Goal: Information Seeking & Learning: Learn about a topic

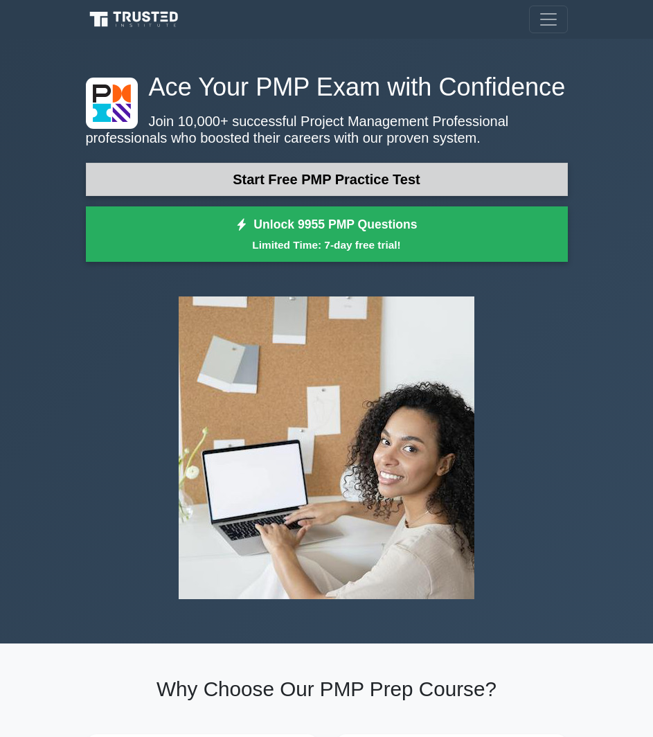
click at [321, 183] on link "Start Free PMP Practice Test" at bounding box center [327, 179] width 482 height 33
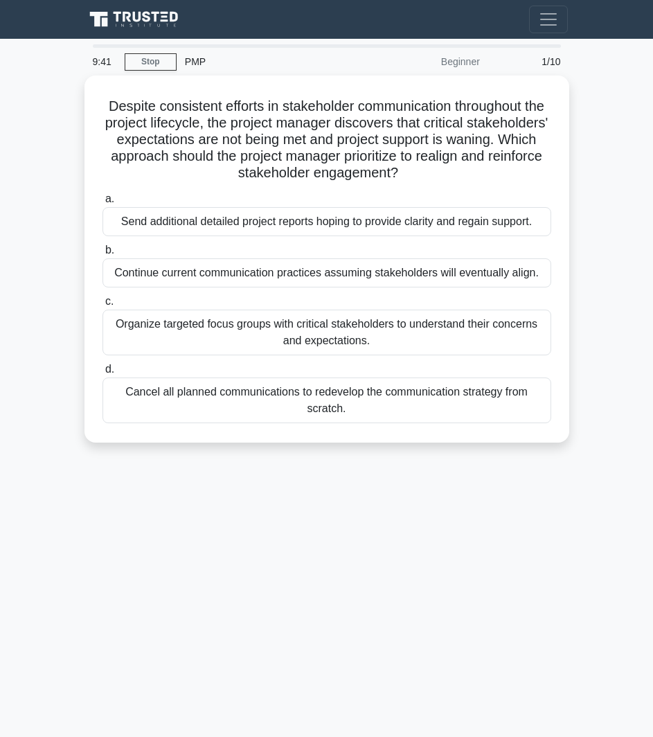
click at [130, 579] on div "9:41 Stop PMP Beginner 1/10 Despite consistent efforts in stakeholder communica…" at bounding box center [327, 390] width 498 height 692
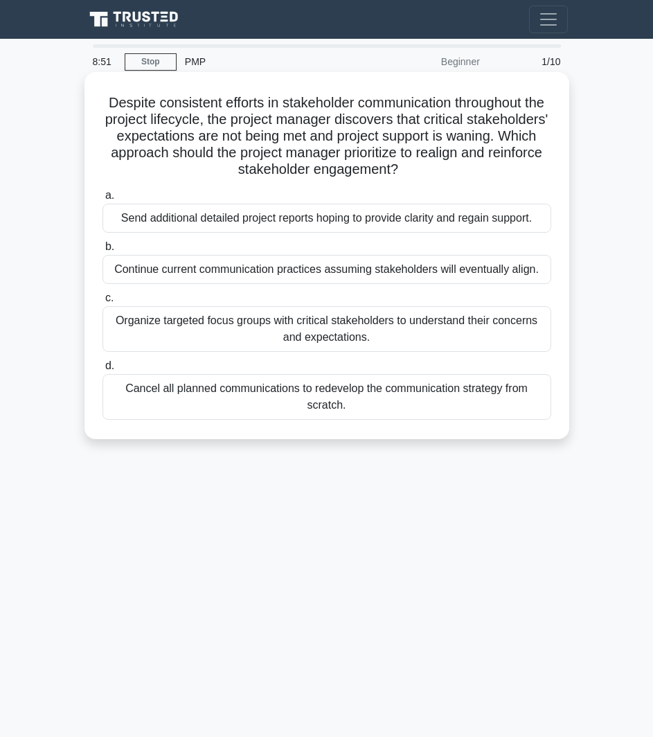
click at [296, 324] on div "Organize targeted focus groups with critical stakeholders to understand their c…" at bounding box center [326, 329] width 449 height 46
click at [102, 303] on input "c. Organize targeted focus groups with critical stakeholders to understand thei…" at bounding box center [102, 298] width 0 height 9
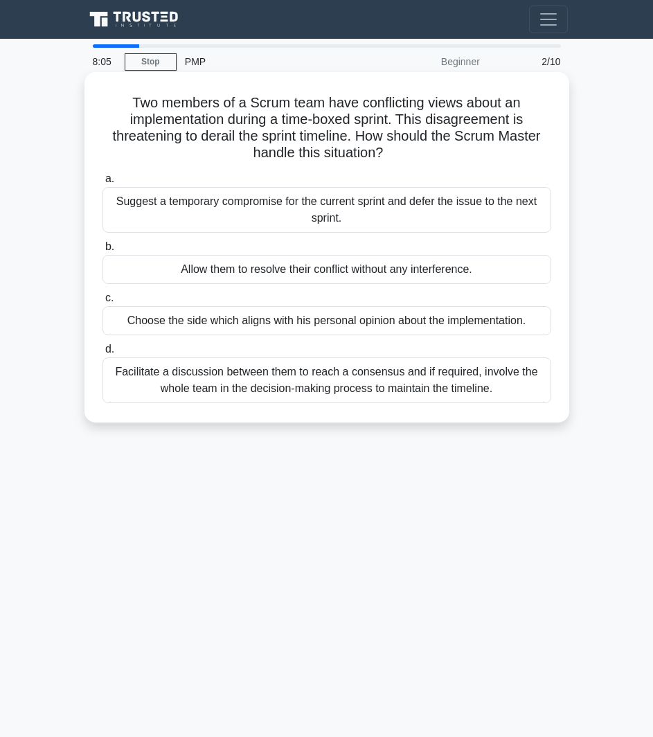
click at [343, 384] on div "Facilitate a discussion between them to reach a consensus and if required, invo…" at bounding box center [326, 380] width 449 height 46
click at [102, 354] on input "d. Facilitate a discussion between them to reach a consensus and if required, i…" at bounding box center [102, 349] width 0 height 9
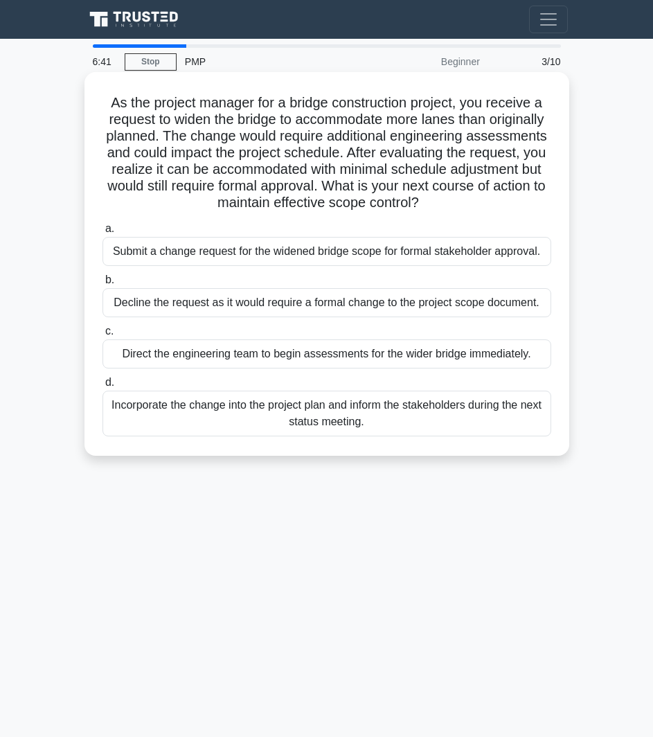
click at [199, 244] on div "Submit a change request for the widened bridge scope for formal stakeholder app…" at bounding box center [326, 251] width 449 height 29
click at [102, 233] on input "a. Submit a change request for the widened bridge scope for formal stakeholder …" at bounding box center [102, 228] width 0 height 9
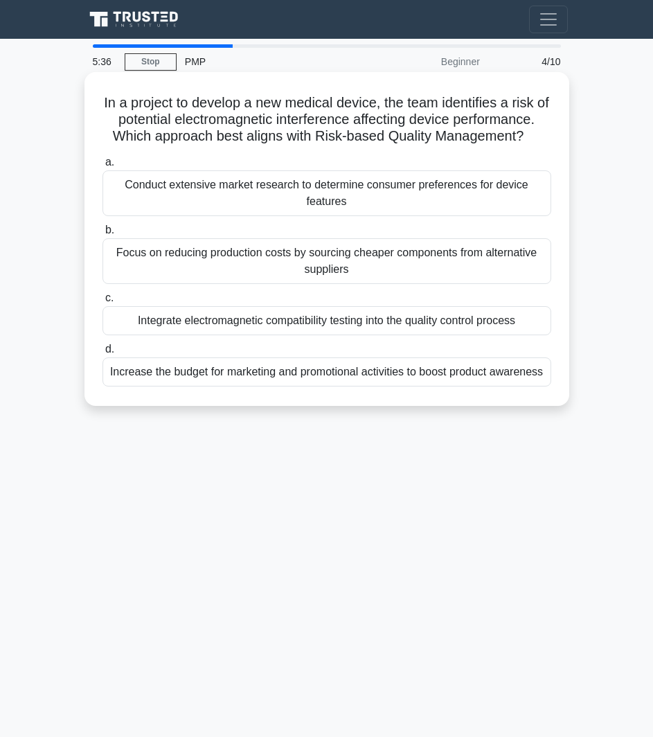
click at [267, 322] on div "Integrate electromagnetic compatibility testing into the quality control process" at bounding box center [326, 320] width 449 height 29
click at [102, 303] on input "c. Integrate electromagnetic compatibility testing into the quality control pro…" at bounding box center [102, 298] width 0 height 9
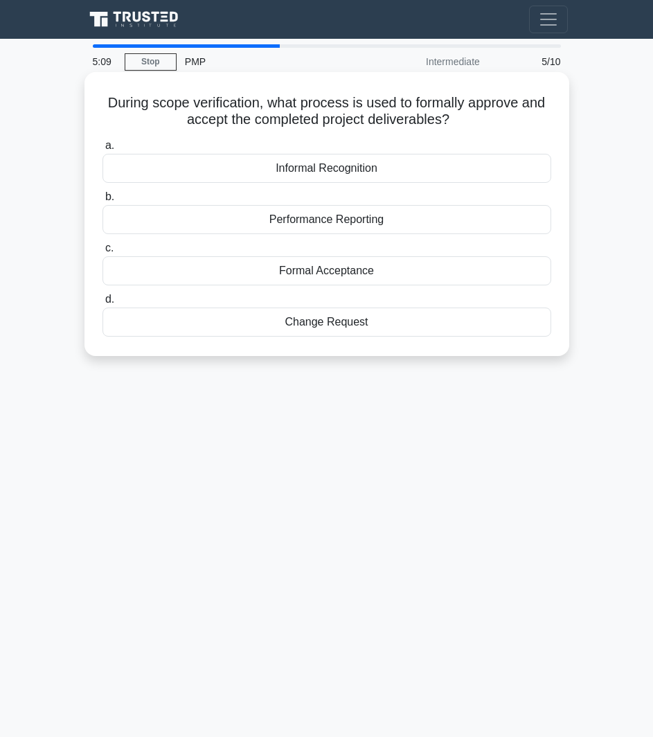
click at [327, 220] on div "Performance Reporting" at bounding box center [326, 219] width 449 height 29
click at [102, 201] on input "b. Performance Reporting" at bounding box center [102, 196] width 0 height 9
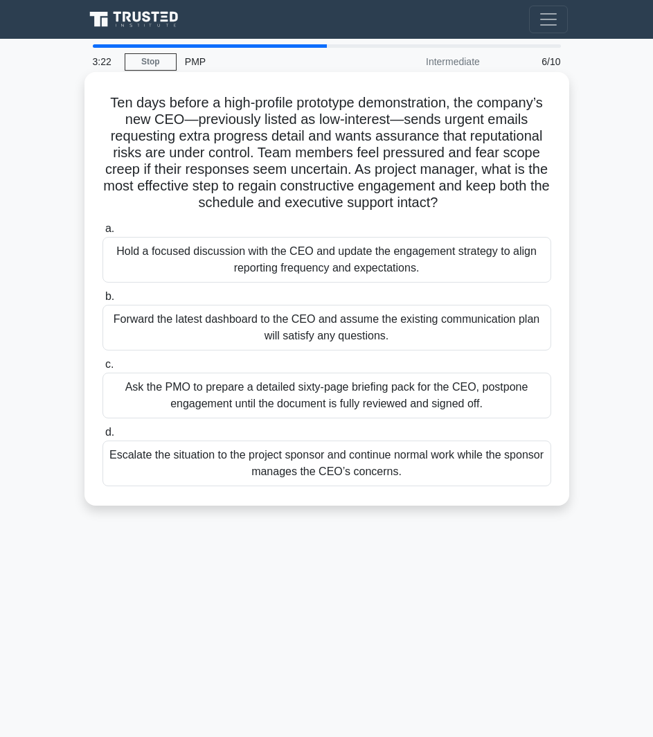
click at [307, 264] on div "Hold a focused discussion with the CEO and update the engagement strategy to al…" at bounding box center [326, 260] width 449 height 46
click at [102, 233] on input "a. Hold a focused discussion with the CEO and update the engagement strategy to…" at bounding box center [102, 228] width 0 height 9
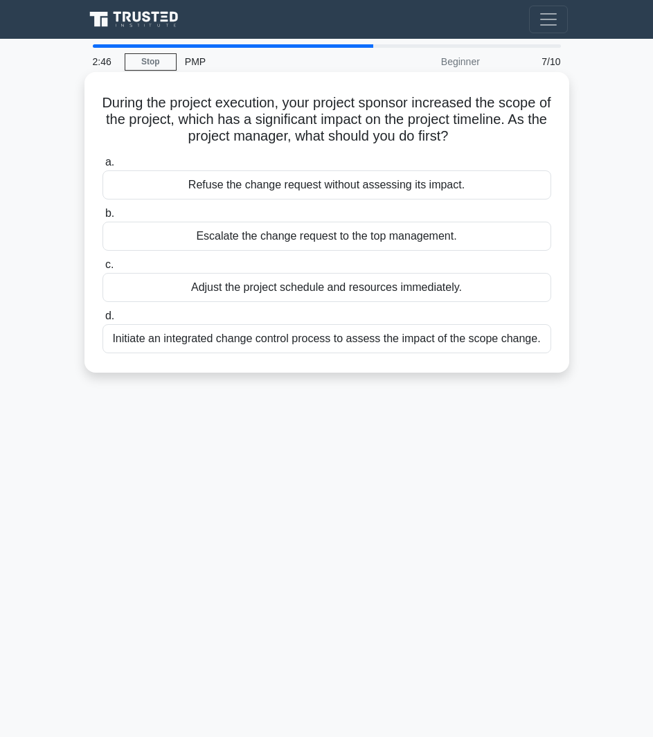
click at [319, 192] on div "Refuse the change request without assessing its impact." at bounding box center [326, 184] width 449 height 29
click at [102, 167] on input "a. Refuse the change request without assessing its impact." at bounding box center [102, 162] width 0 height 9
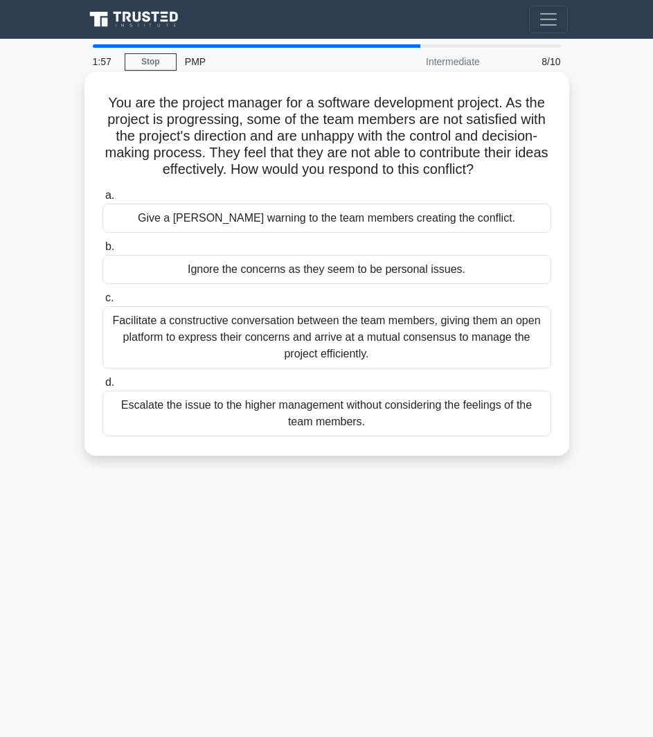
click at [276, 322] on div "Facilitate a constructive conversation between the team members, giving them an…" at bounding box center [326, 337] width 449 height 62
click at [102, 303] on input "c. Facilitate a constructive conversation between the team members, giving them…" at bounding box center [102, 298] width 0 height 9
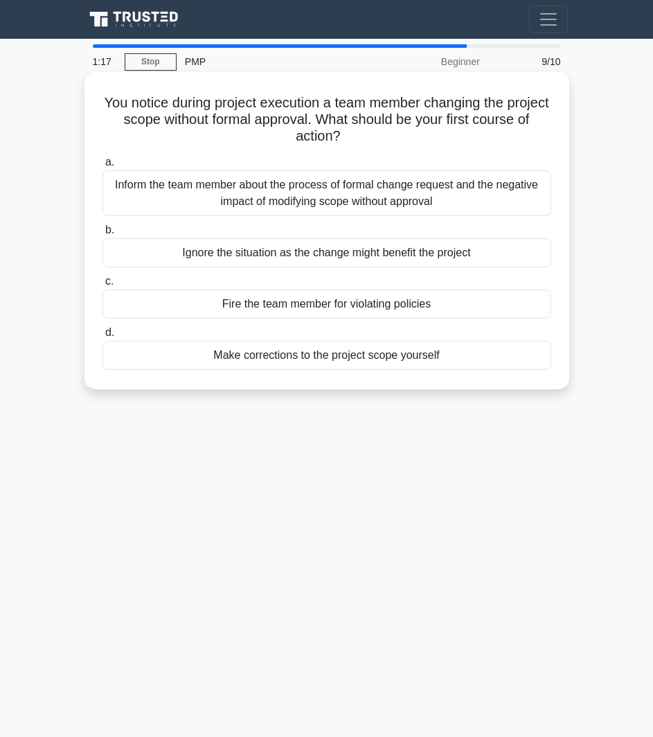
click at [230, 205] on div "Inform the team member about the process of formal change request and the negat…" at bounding box center [326, 193] width 449 height 46
click at [102, 167] on input "a. Inform the team member about the process of formal change request and the ne…" at bounding box center [102, 162] width 0 height 9
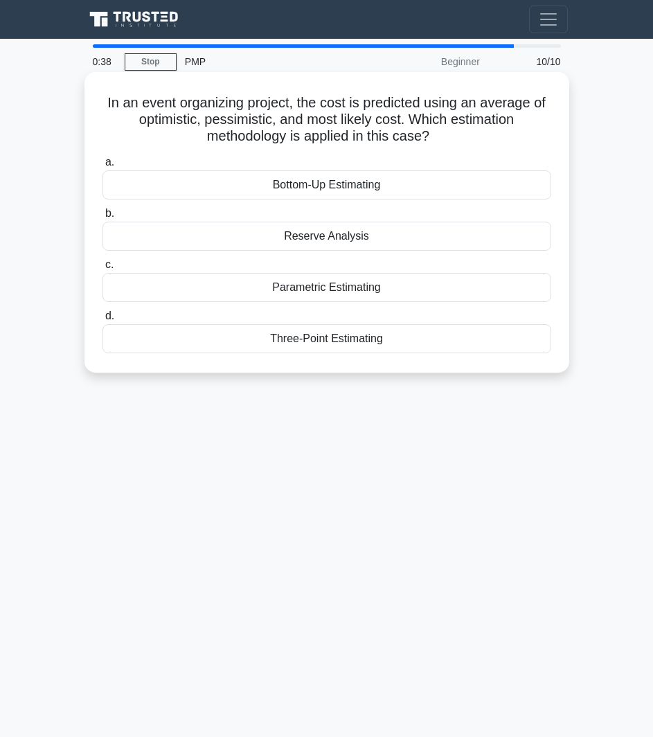
click at [395, 294] on div "Parametric Estimating" at bounding box center [326, 287] width 449 height 29
click at [102, 269] on input "c. Parametric Estimating" at bounding box center [102, 264] width 0 height 9
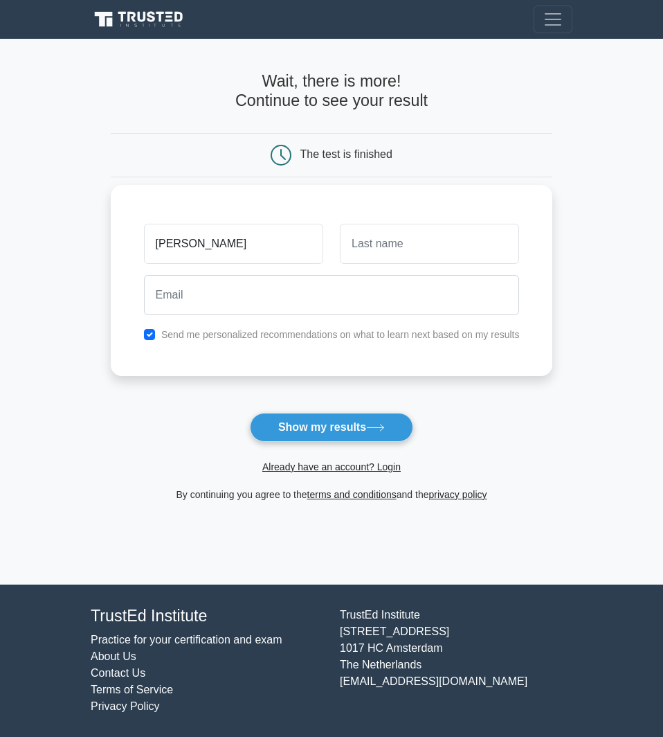
type input "Beatriz"
click at [402, 259] on input "text" at bounding box center [429, 244] width 179 height 40
type input "Kuhnen"
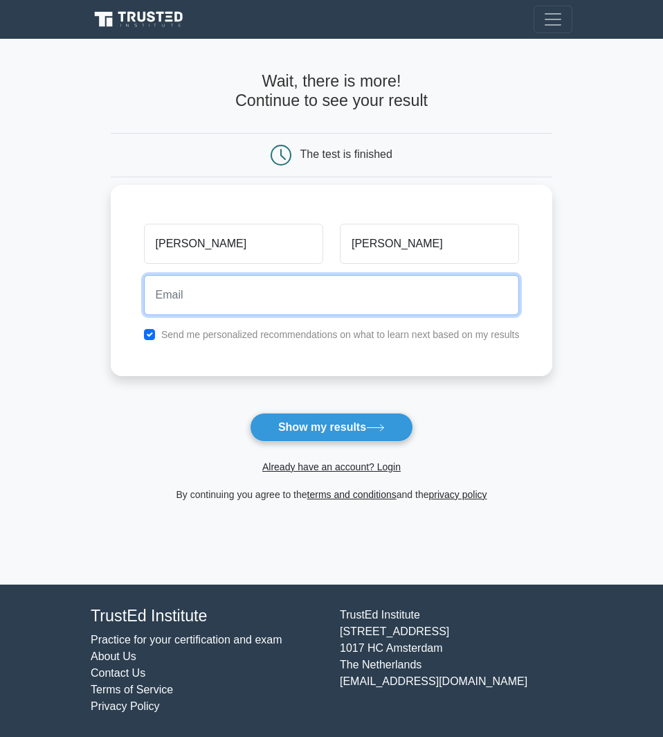
click at [285, 304] on input "email" at bounding box center [332, 295] width 376 height 40
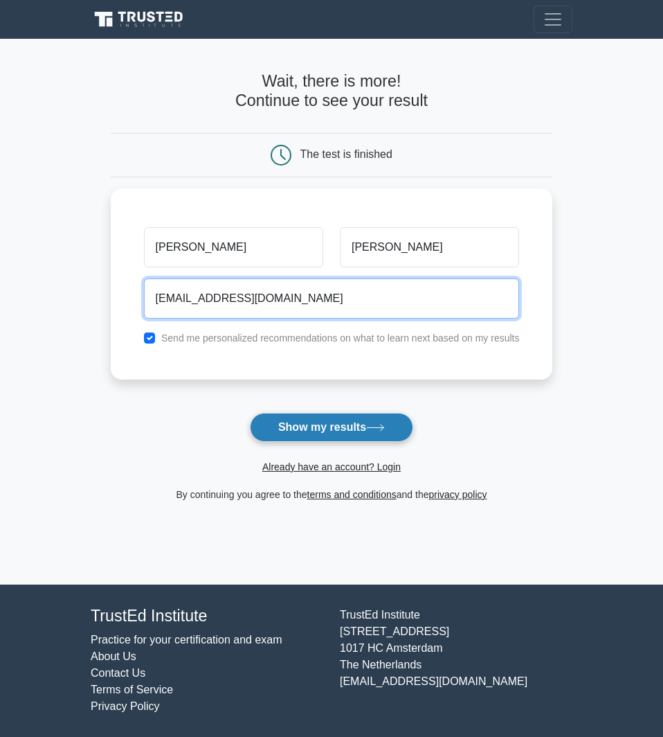
type input "beatrizskuhnen@gmail.com"
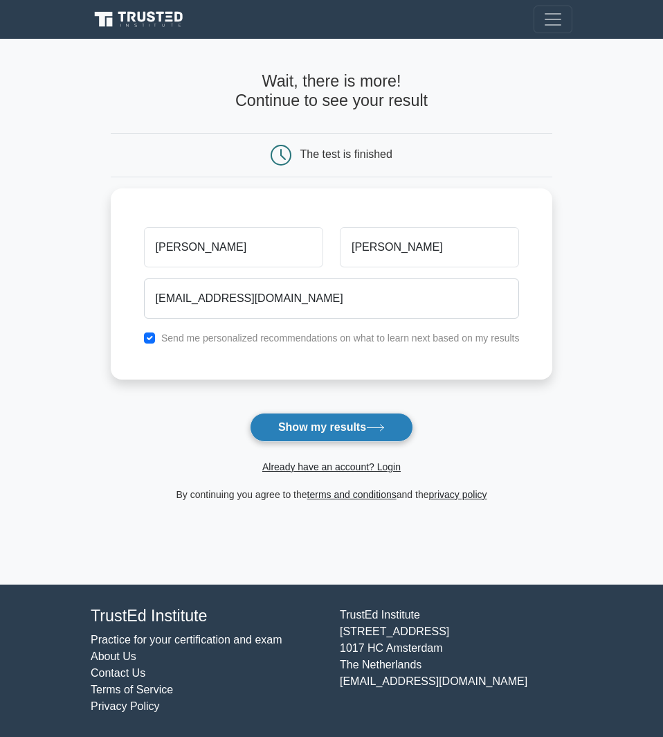
click at [318, 427] on button "Show my results" at bounding box center [331, 427] width 163 height 29
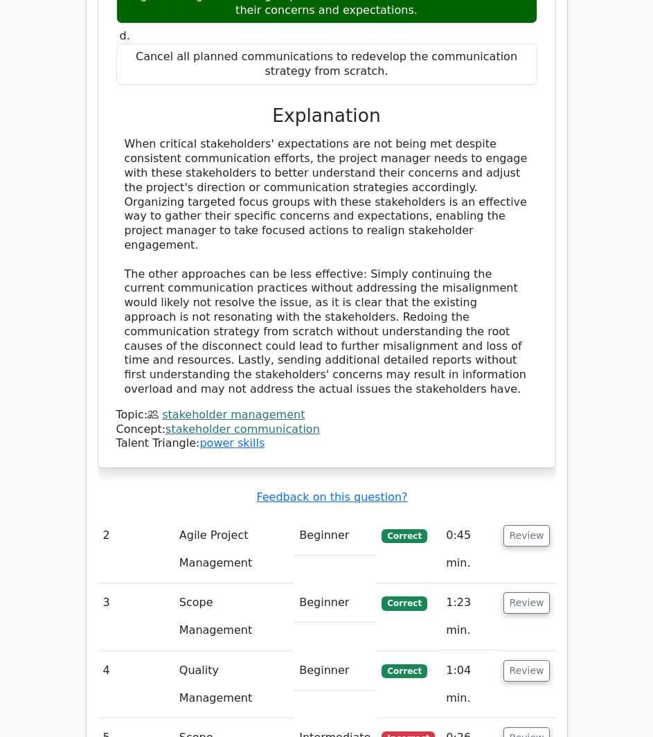
scroll to position [1661, 0]
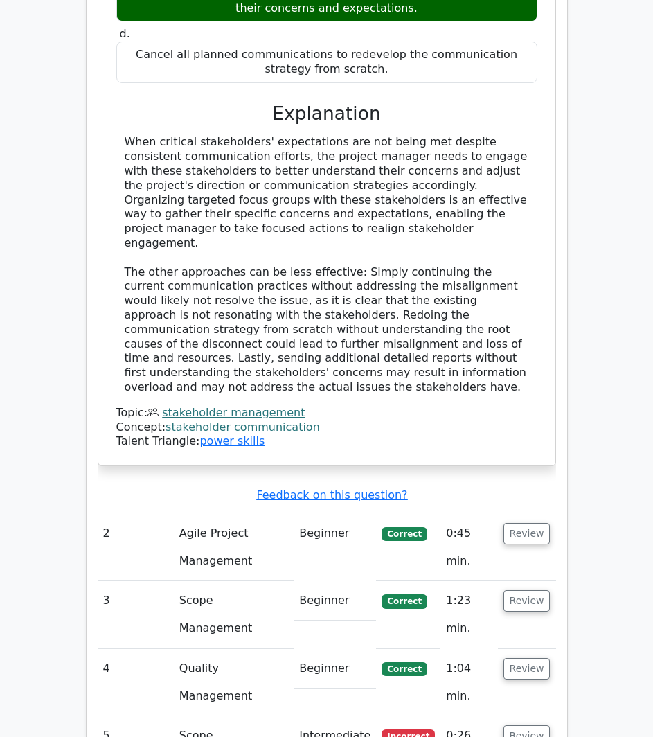
drag, startPoint x: 273, startPoint y: 539, endPoint x: 280, endPoint y: 539, distance: 7.6
click at [272, 716] on td "Scope Management" at bounding box center [234, 749] width 120 height 67
click at [536, 725] on button "Review" at bounding box center [526, 735] width 47 height 21
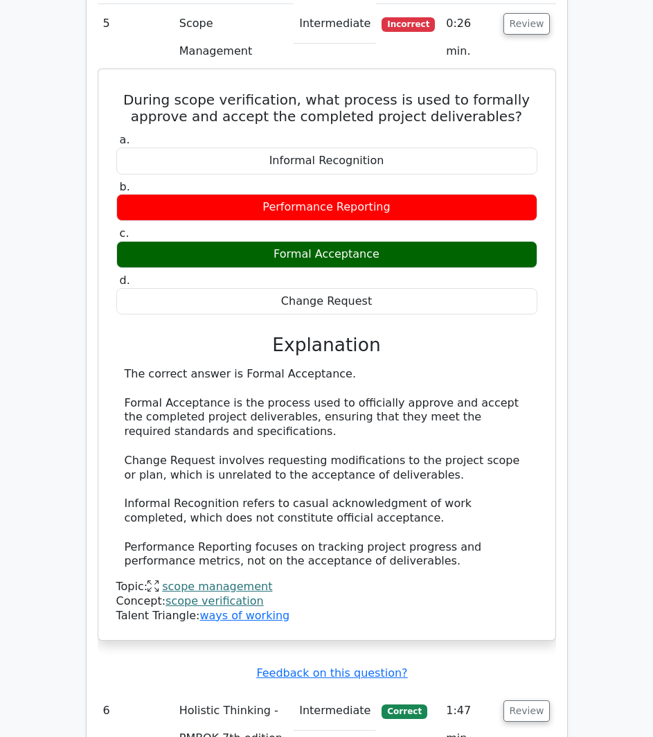
scroll to position [2423, 0]
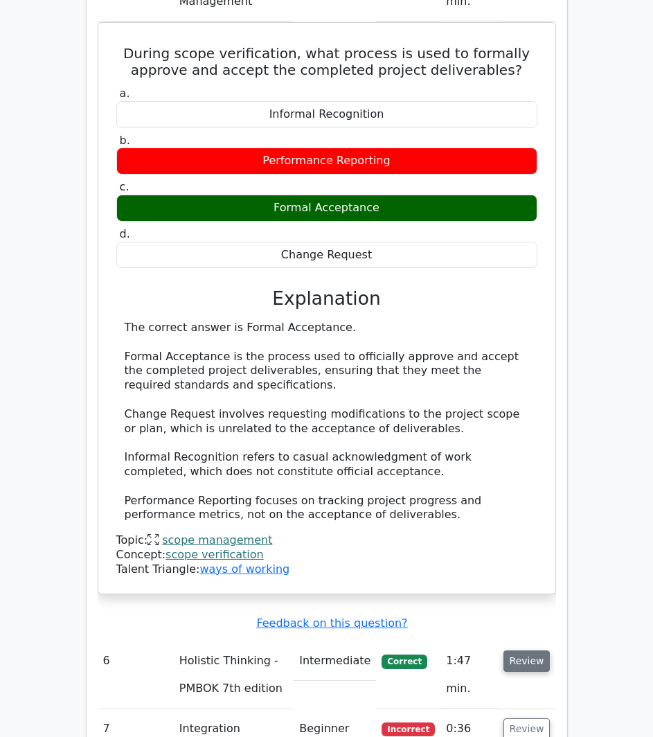
click at [523, 650] on button "Review" at bounding box center [526, 660] width 47 height 21
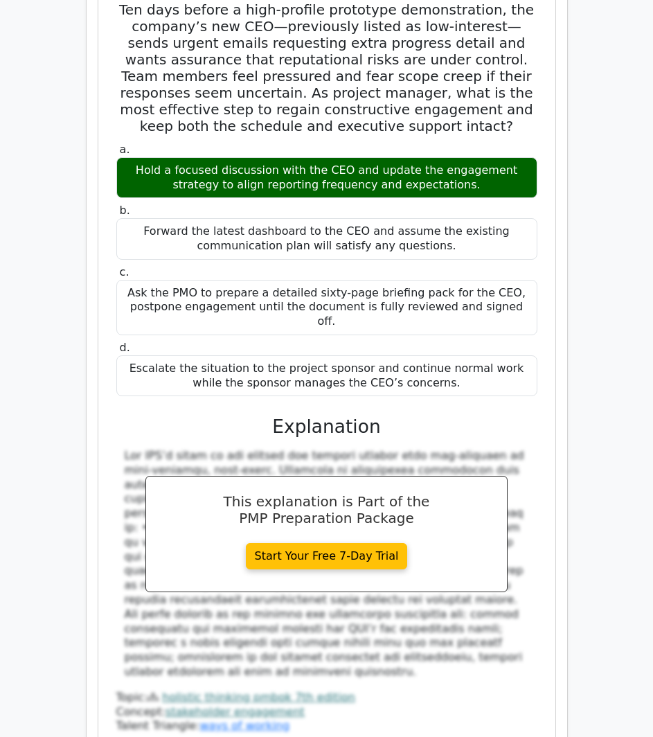
scroll to position [3184, 0]
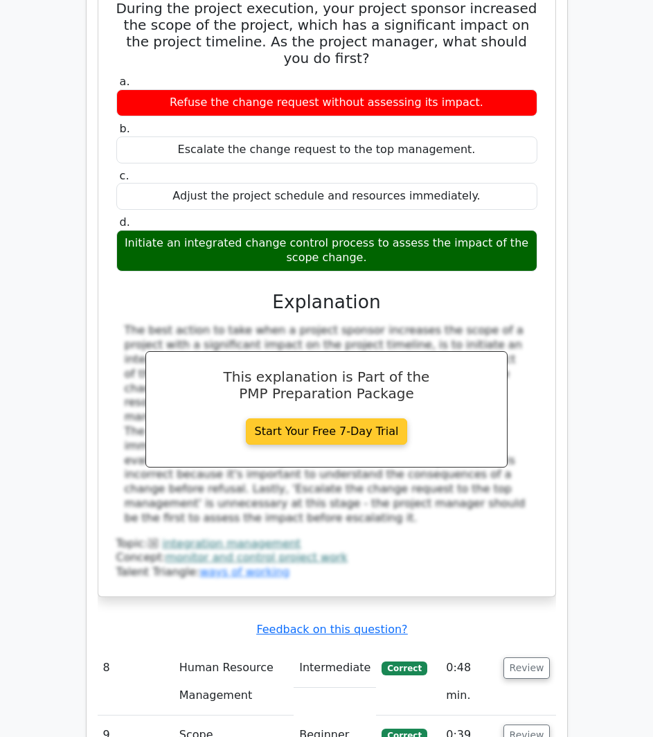
scroll to position [4084, 0]
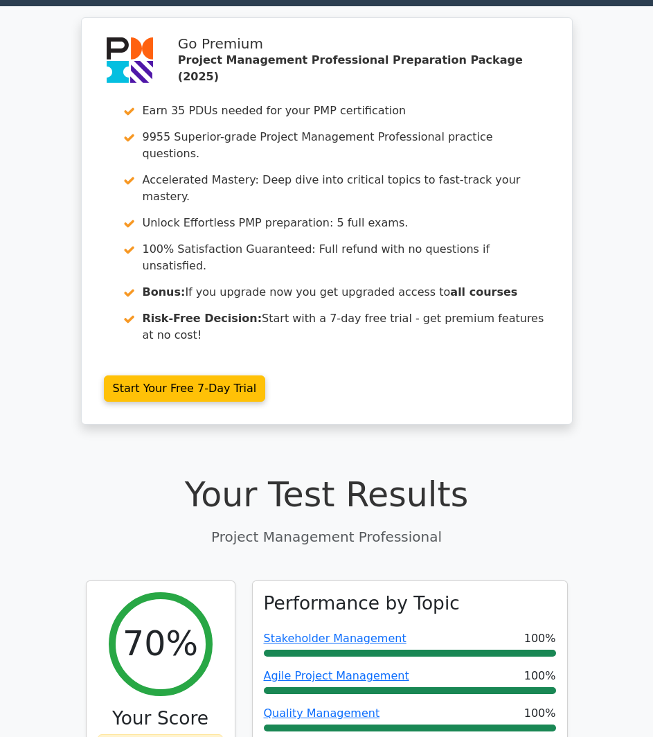
scroll to position [0, 0]
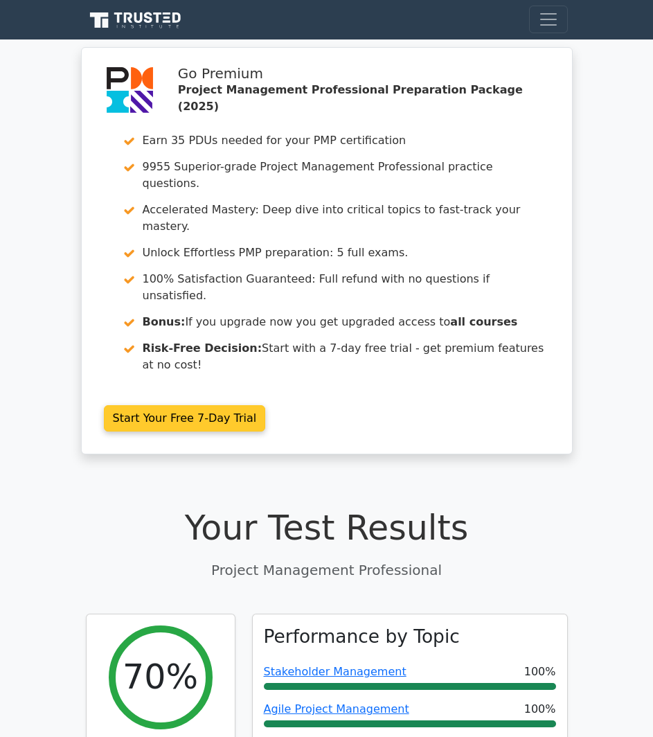
click at [181, 405] on link "Start Your Free 7-Day Trial" at bounding box center [185, 418] width 162 height 26
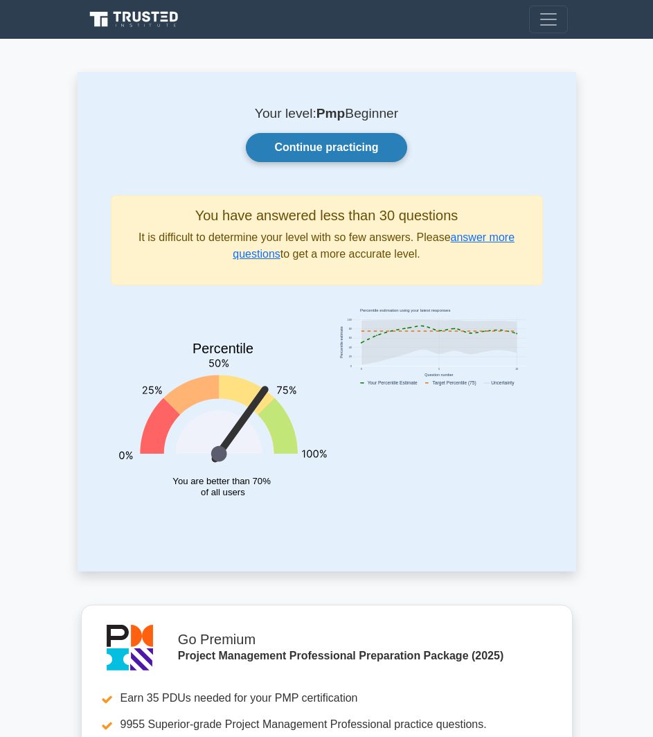
click at [369, 147] on link "Continue practicing" at bounding box center [326, 147] width 161 height 29
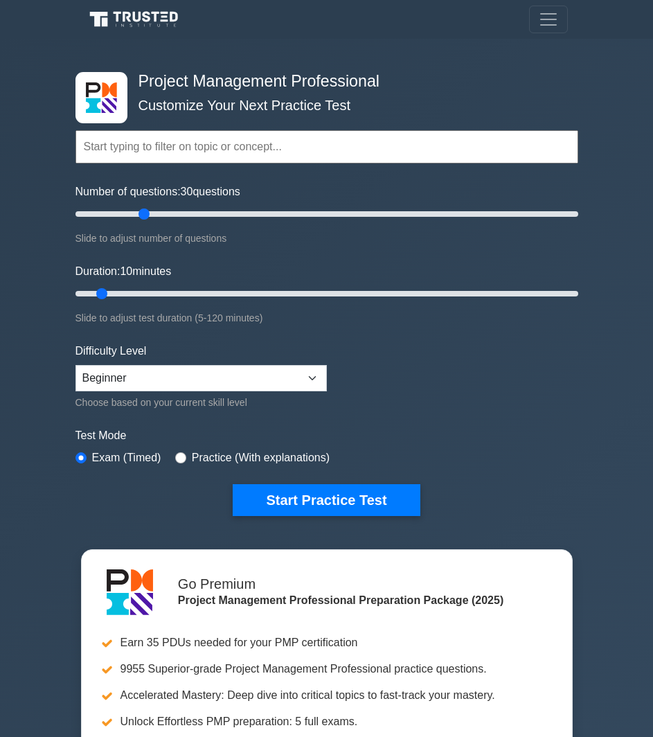
drag, startPoint x: 96, startPoint y: 211, endPoint x: 146, endPoint y: 208, distance: 49.9
type input "30"
click at [146, 208] on input "Number of questions: 30 questions" at bounding box center [326, 214] width 503 height 17
click at [132, 387] on select "Beginner Intermediate Expert" at bounding box center [200, 378] width 251 height 26
click at [131, 386] on select "Beginner Intermediate Expert" at bounding box center [200, 378] width 251 height 26
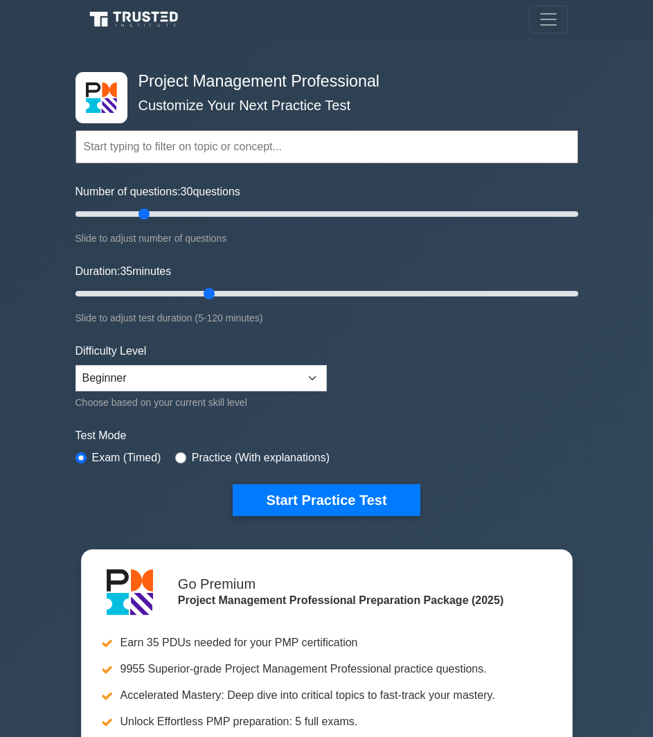
drag, startPoint x: 103, startPoint y: 291, endPoint x: 203, endPoint y: 285, distance: 99.9
type input "35"
click at [203, 285] on input "Duration: 35 minutes" at bounding box center [326, 293] width 503 height 17
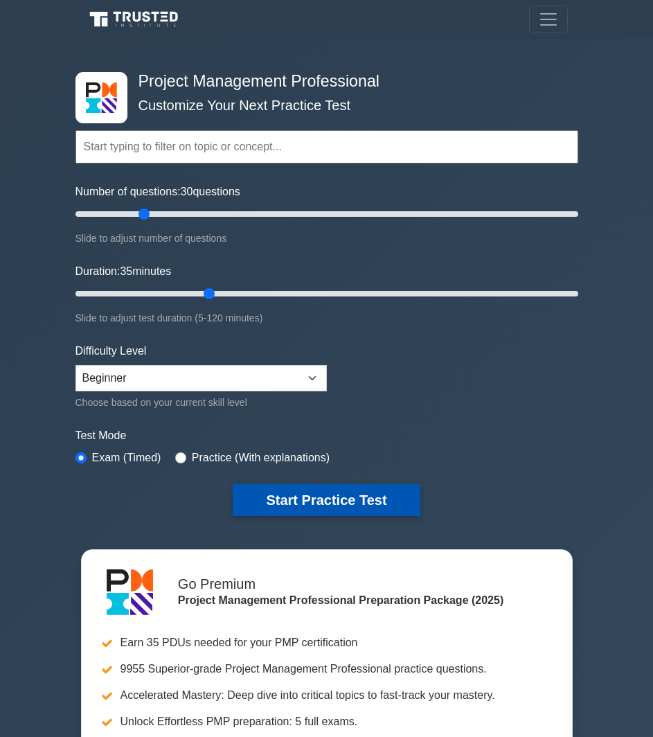
click at [320, 494] on button "Start Practice Test" at bounding box center [326, 500] width 187 height 32
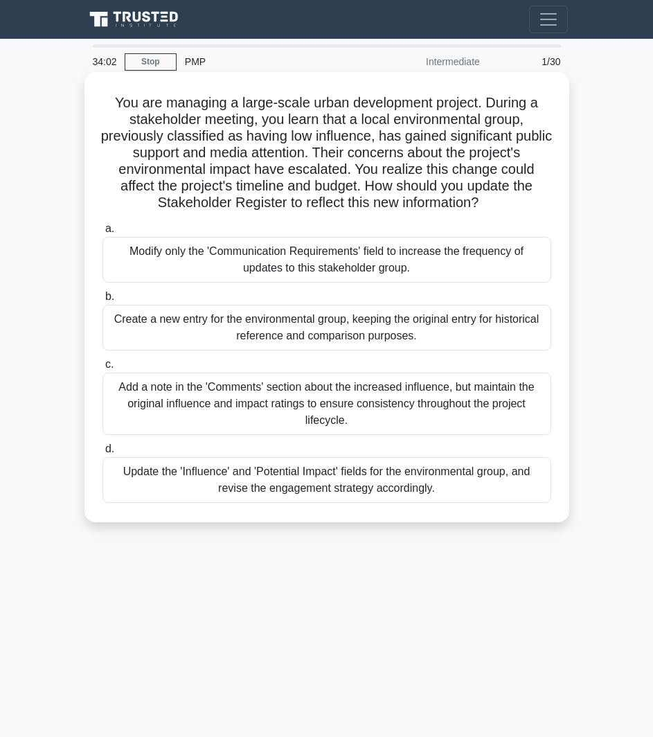
click at [287, 476] on div "Update the 'Influence' and 'Potential Impact' fields for the environmental grou…" at bounding box center [326, 480] width 449 height 46
click at [102, 453] on input "d. Update the 'Influence' and 'Potential Impact' fields for the environmental g…" at bounding box center [102, 448] width 0 height 9
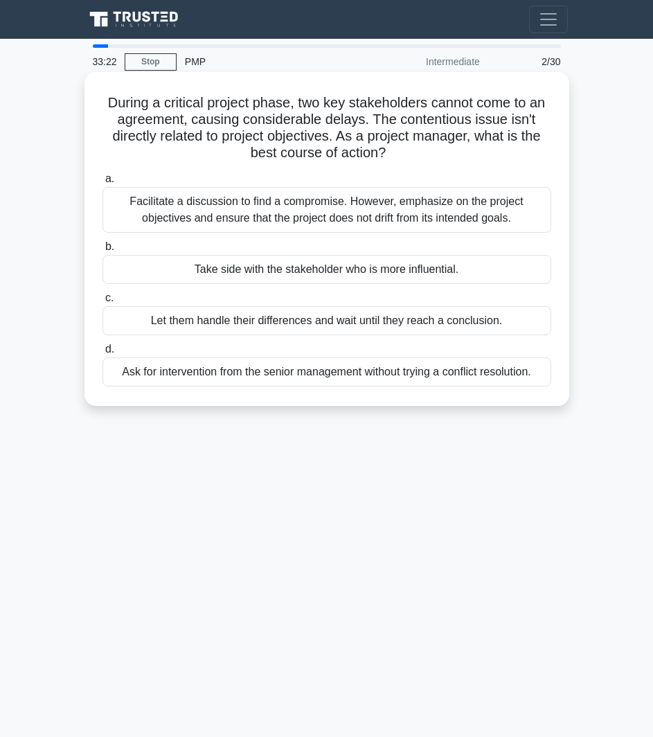
click at [408, 211] on div "Facilitate a discussion to find a compromise. However, emphasize on the project…" at bounding box center [326, 210] width 449 height 46
click at [102, 183] on input "a. Facilitate a discussion to find a compromise. However, emphasize on the proj…" at bounding box center [102, 178] width 0 height 9
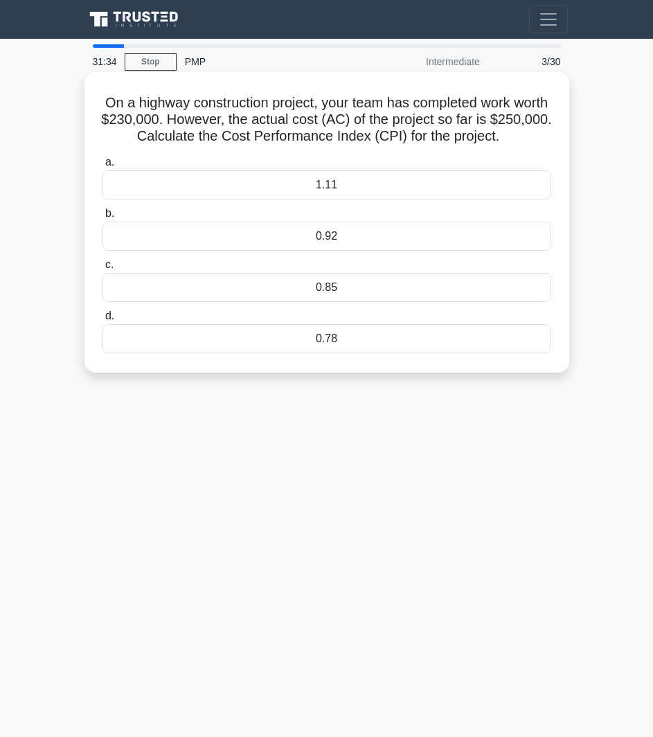
click at [351, 233] on div "0.92" at bounding box center [326, 236] width 449 height 29
click at [102, 218] on input "b. 0.92" at bounding box center [102, 213] width 0 height 9
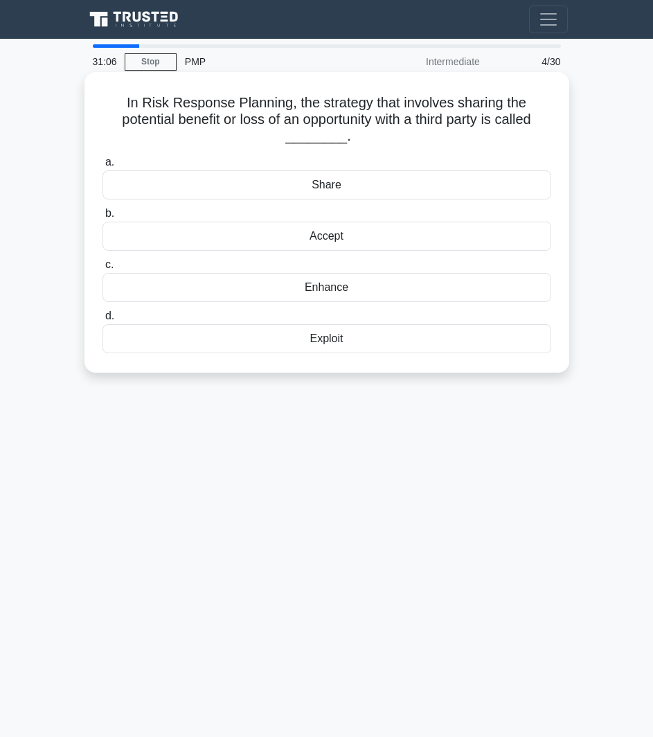
click at [340, 241] on div "Accept" at bounding box center [326, 236] width 449 height 29
click at [102, 218] on input "b. Accept" at bounding box center [102, 213] width 0 height 9
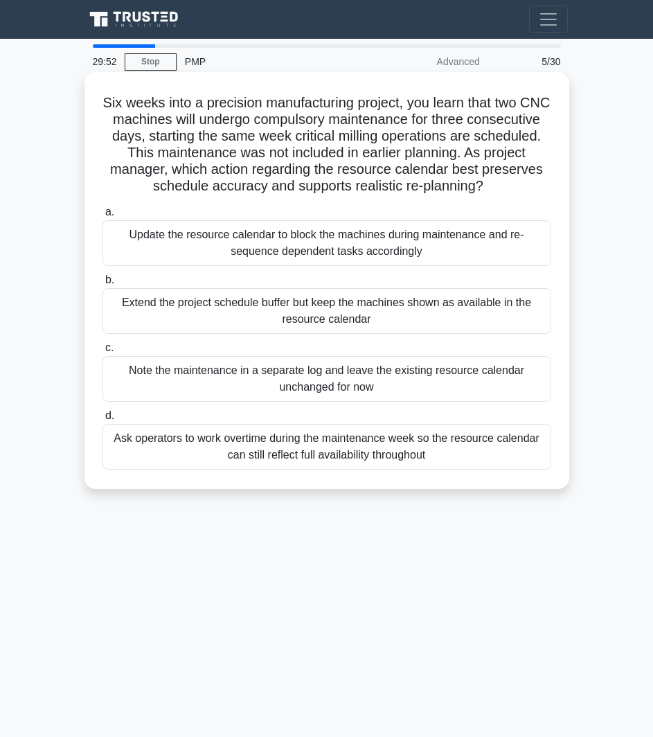
click at [346, 253] on div "Update the resource calendar to block the machines during maintenance and re-se…" at bounding box center [326, 243] width 449 height 46
click at [102, 217] on input "a. Update the resource calendar to block the machines during maintenance and re…" at bounding box center [102, 212] width 0 height 9
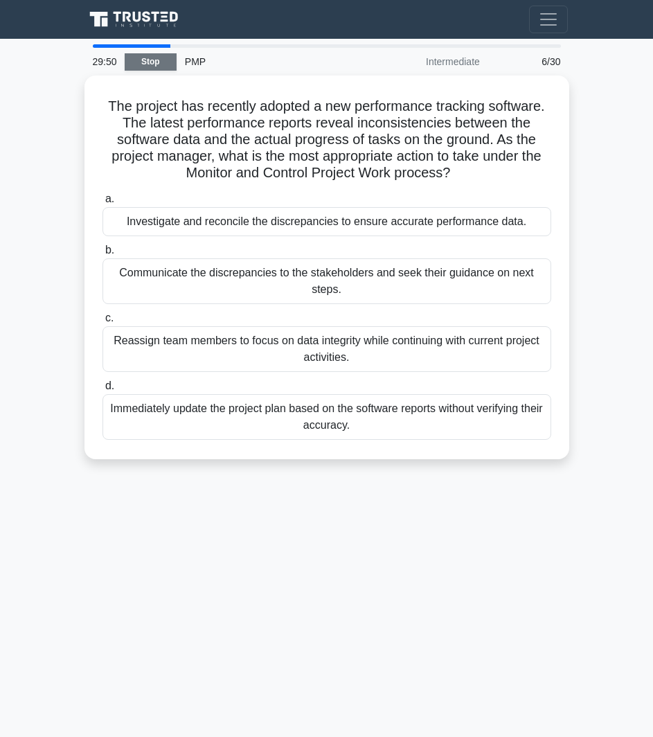
click at [161, 57] on link "Stop" at bounding box center [151, 61] width 52 height 17
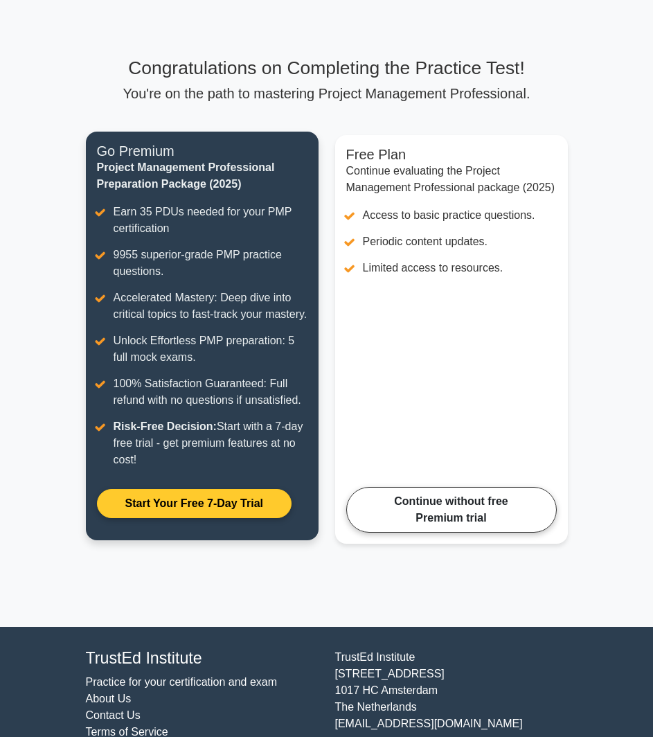
scroll to position [107, 0]
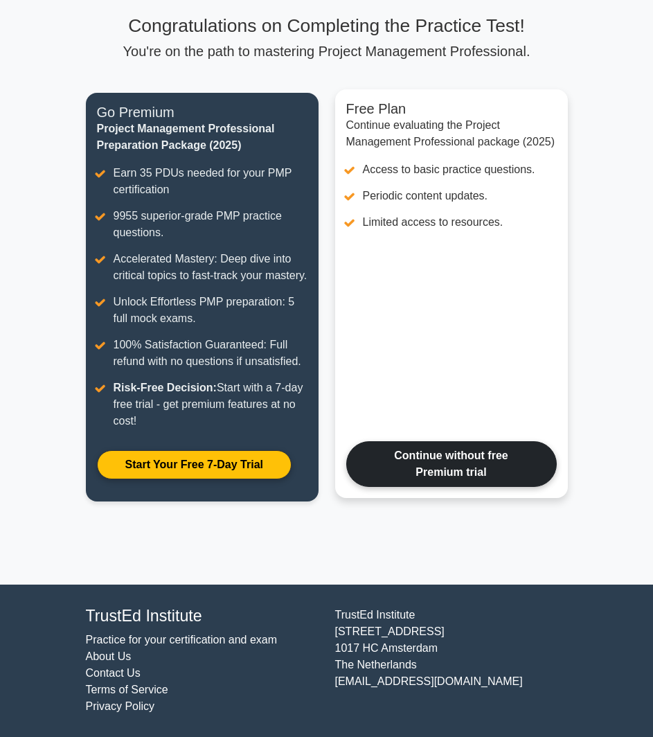
click at [422, 464] on link "Continue without free Premium trial" at bounding box center [451, 464] width 210 height 46
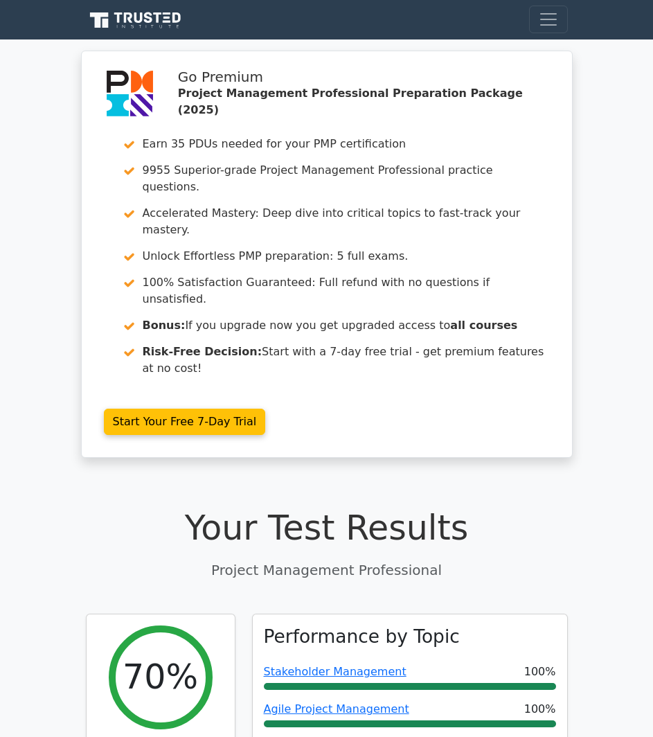
click at [161, 15] on icon at bounding box center [136, 20] width 100 height 20
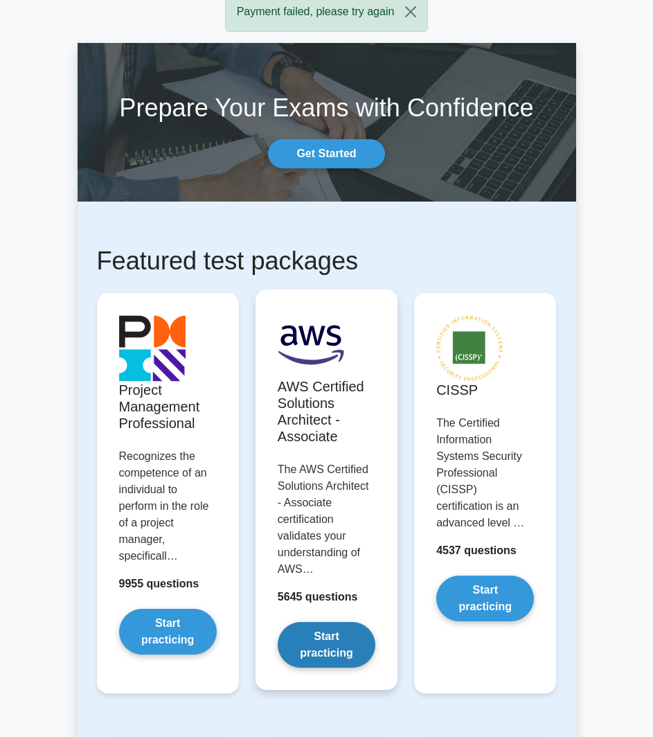
scroll to position [69, 0]
